Goal: Task Accomplishment & Management: Manage account settings

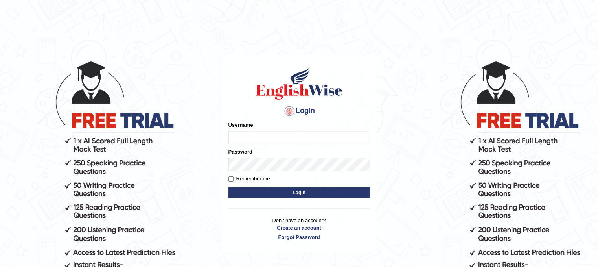
type input "dasunsenevirathna"
click at [257, 193] on button "Login" at bounding box center [299, 192] width 142 height 12
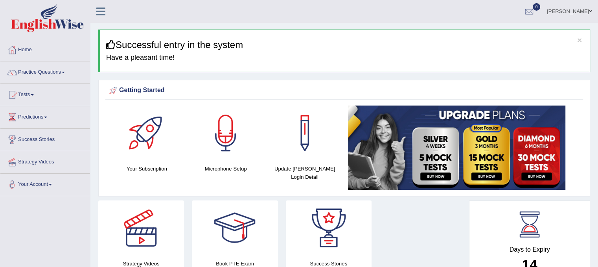
click at [294, 51] on div "× Successful entry in the system Have a pleasant time!" at bounding box center [344, 50] width 492 height 42
